Goal: Find specific page/section: Find specific page/section

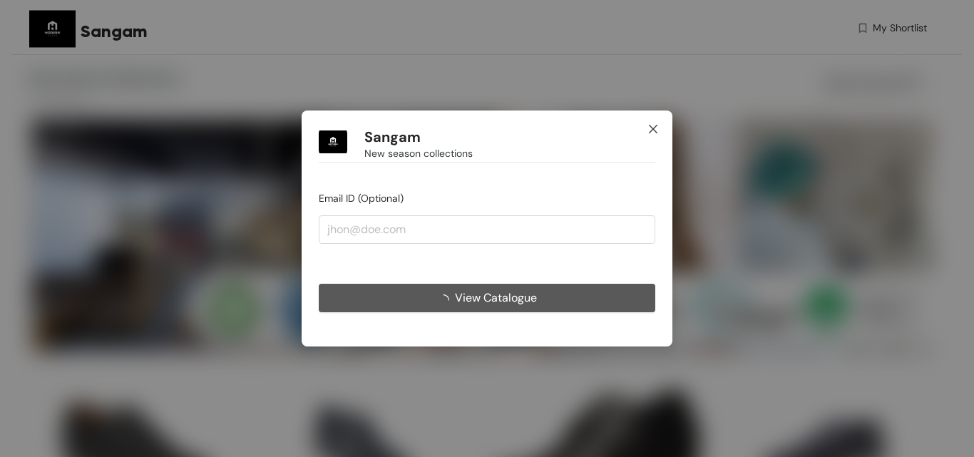
click at [658, 127] on icon "close" at bounding box center [653, 128] width 11 height 11
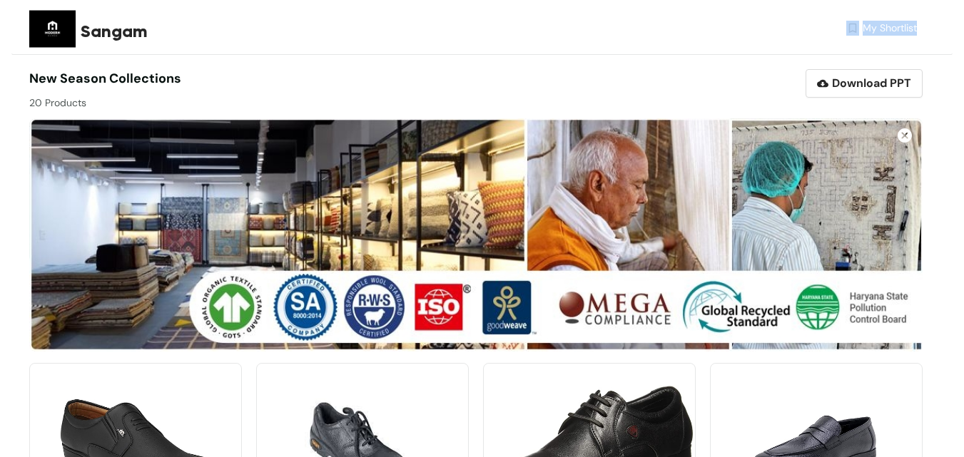
drag, startPoint x: 850, startPoint y: 41, endPoint x: 913, endPoint y: 27, distance: 64.9
click at [913, 27] on div "My Shortlist" at bounding box center [695, 31] width 444 height 21
click at [909, 45] on div "Sangam My Shortlist" at bounding box center [472, 31] width 887 height 62
drag, startPoint x: 843, startPoint y: 36, endPoint x: 855, endPoint y: 34, distance: 11.6
click at [855, 34] on div "My Shortlist" at bounding box center [695, 31] width 444 height 21
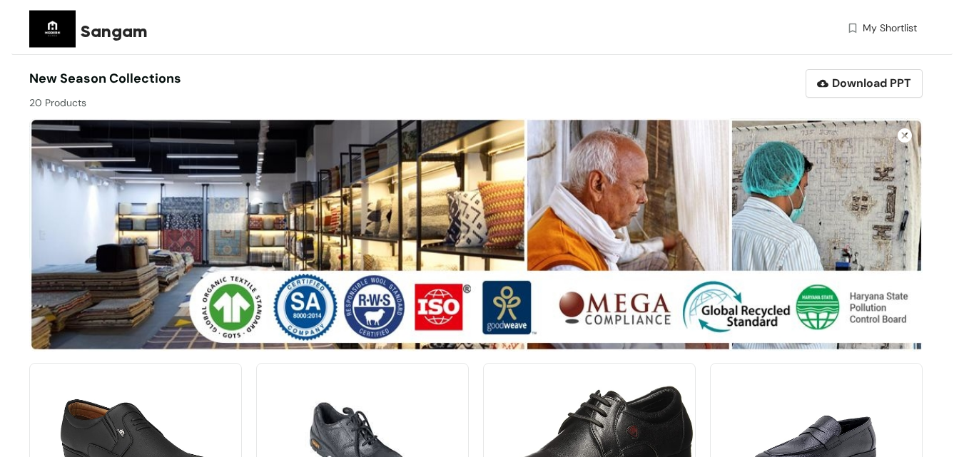
click at [841, 48] on div "Sangam My Shortlist" at bounding box center [472, 31] width 887 height 62
drag, startPoint x: 845, startPoint y: 36, endPoint x: 853, endPoint y: 34, distance: 8.8
click at [853, 34] on div "My Shortlist" at bounding box center [695, 31] width 444 height 21
click at [847, 46] on div "Sangam My Shortlist" at bounding box center [472, 31] width 887 height 62
drag, startPoint x: 845, startPoint y: 40, endPoint x: 852, endPoint y: 32, distance: 10.1
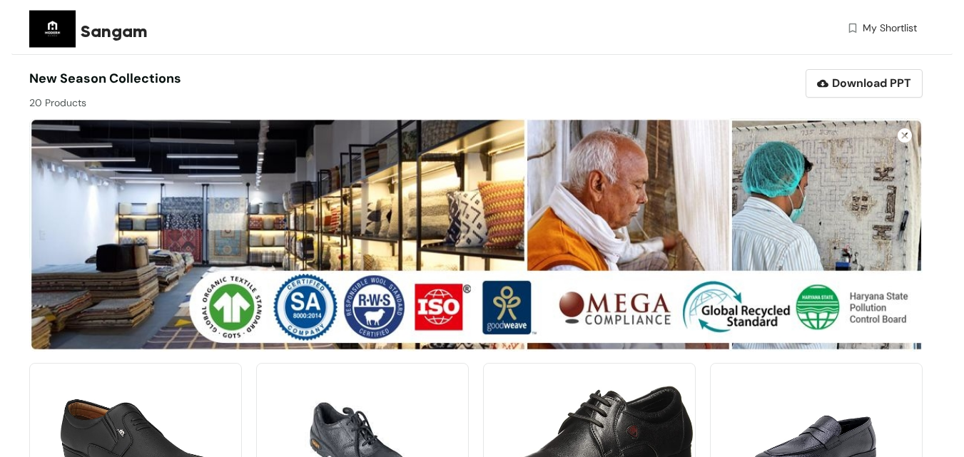
click at [852, 32] on div "My Shortlist" at bounding box center [695, 31] width 444 height 21
click at [849, 41] on div "My Shortlist" at bounding box center [695, 31] width 444 height 21
drag, startPoint x: 843, startPoint y: 36, endPoint x: 856, endPoint y: 35, distance: 13.6
click at [856, 35] on div "My Shortlist" at bounding box center [695, 31] width 444 height 21
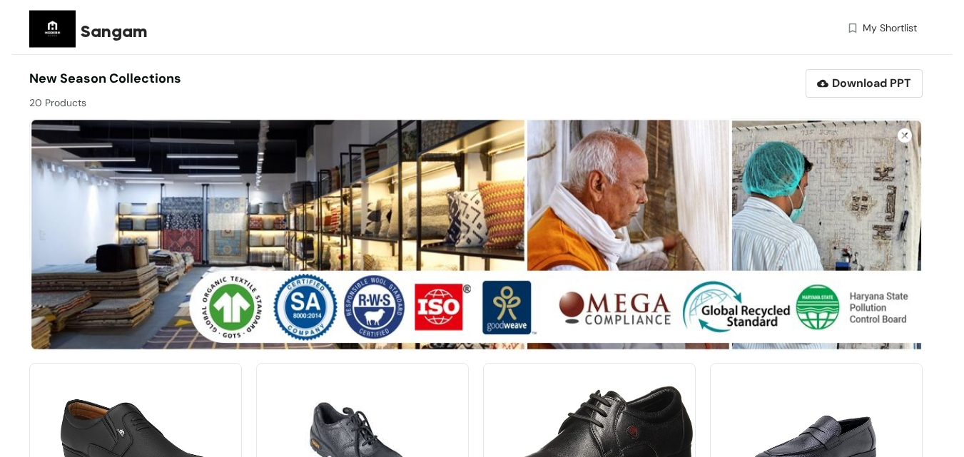
drag, startPoint x: 851, startPoint y: 25, endPoint x: 802, endPoint y: 188, distance: 170.6
click at [802, 188] on img at bounding box center [475, 234] width 893 height 233
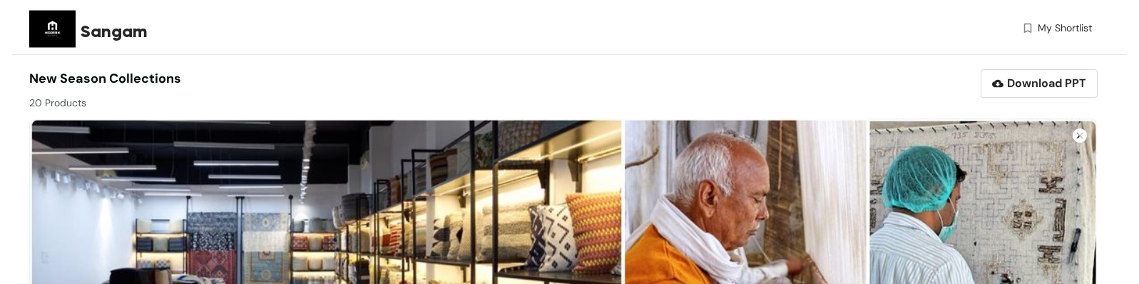
click at [452, 32] on div "Sangam" at bounding box center [280, 32] width 399 height 26
